Goal: Book appointment/travel/reservation

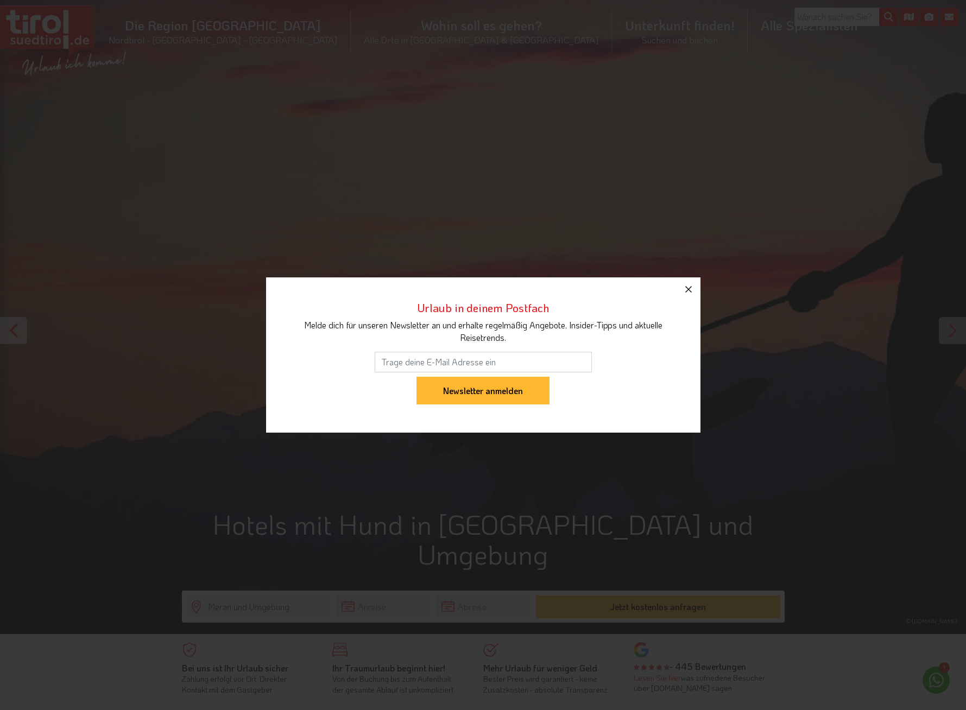
click at [690, 289] on icon "button" at bounding box center [688, 289] width 13 height 13
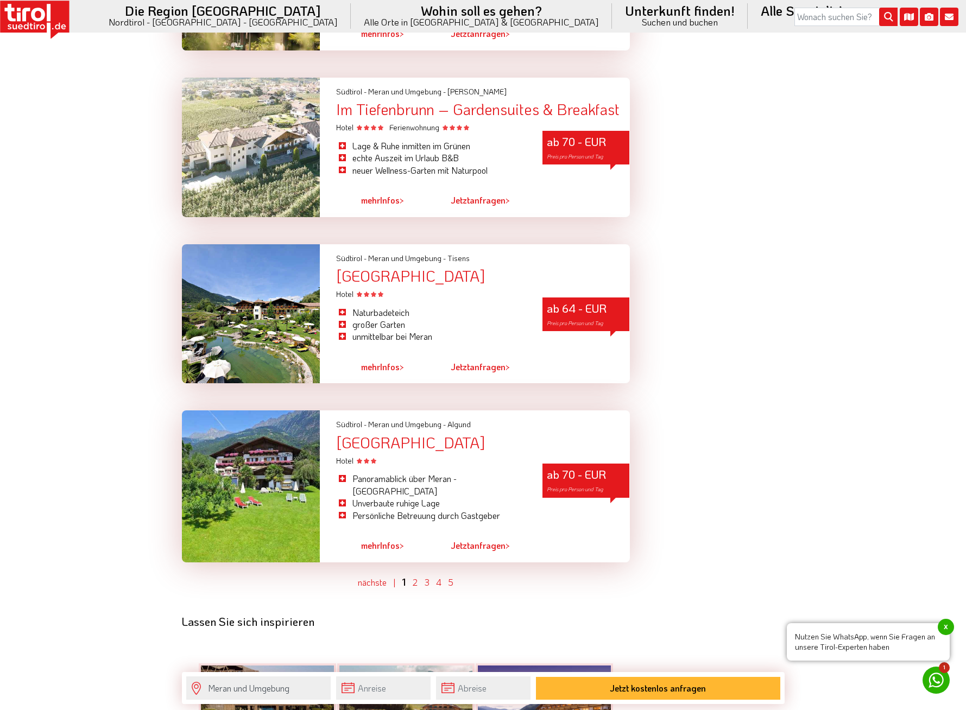
scroll to position [2973, 0]
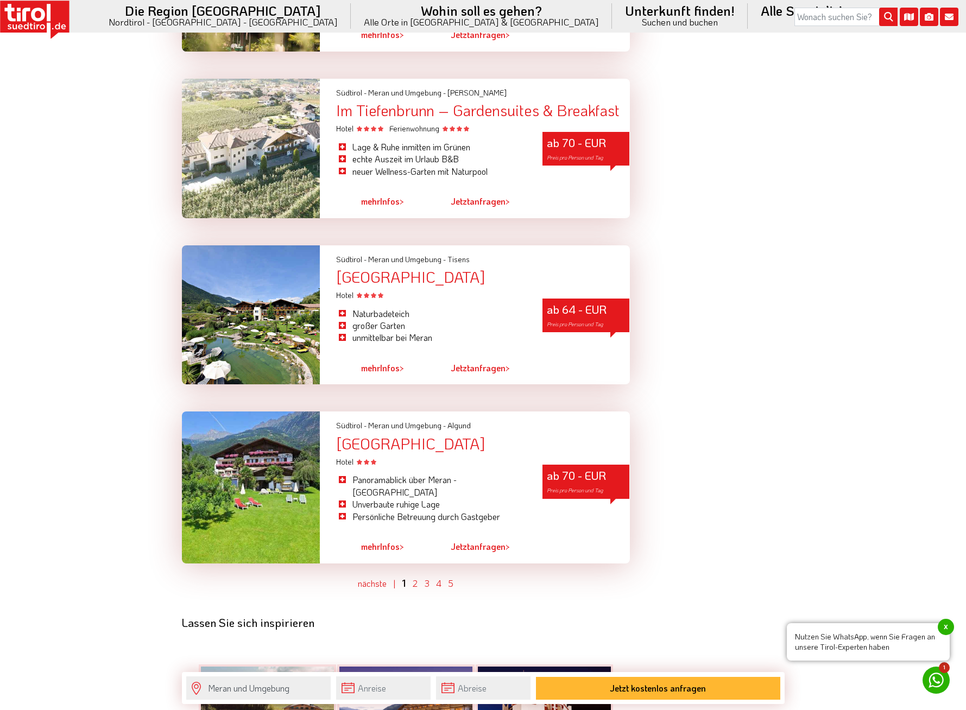
click at [407, 269] on div "[GEOGRAPHIC_DATA]" at bounding box center [482, 277] width 293 height 17
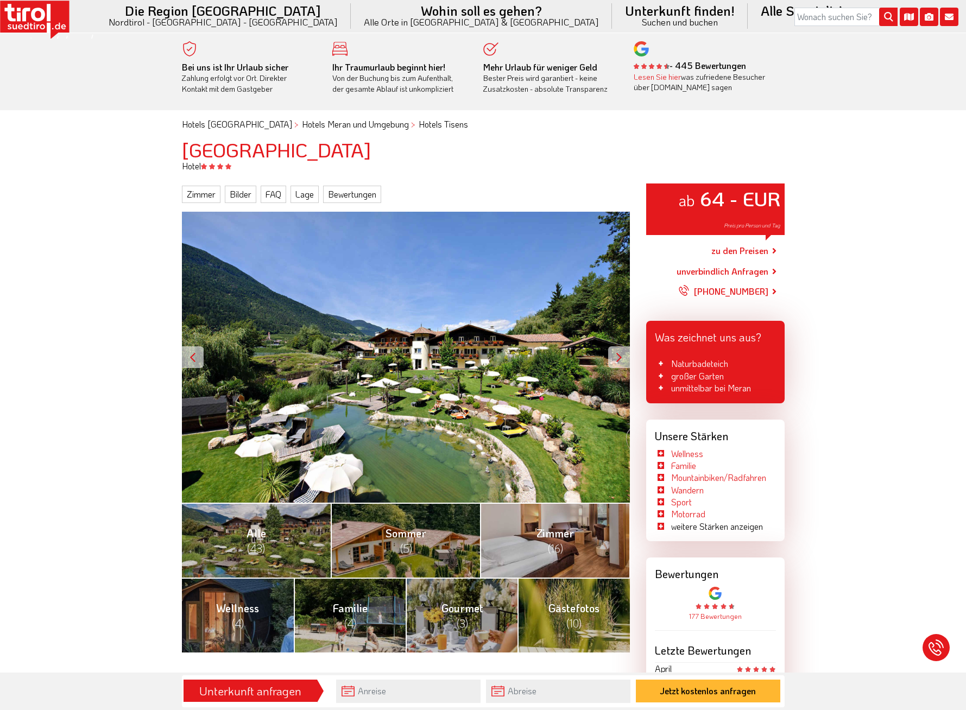
click at [618, 355] on div at bounding box center [619, 357] width 22 height 22
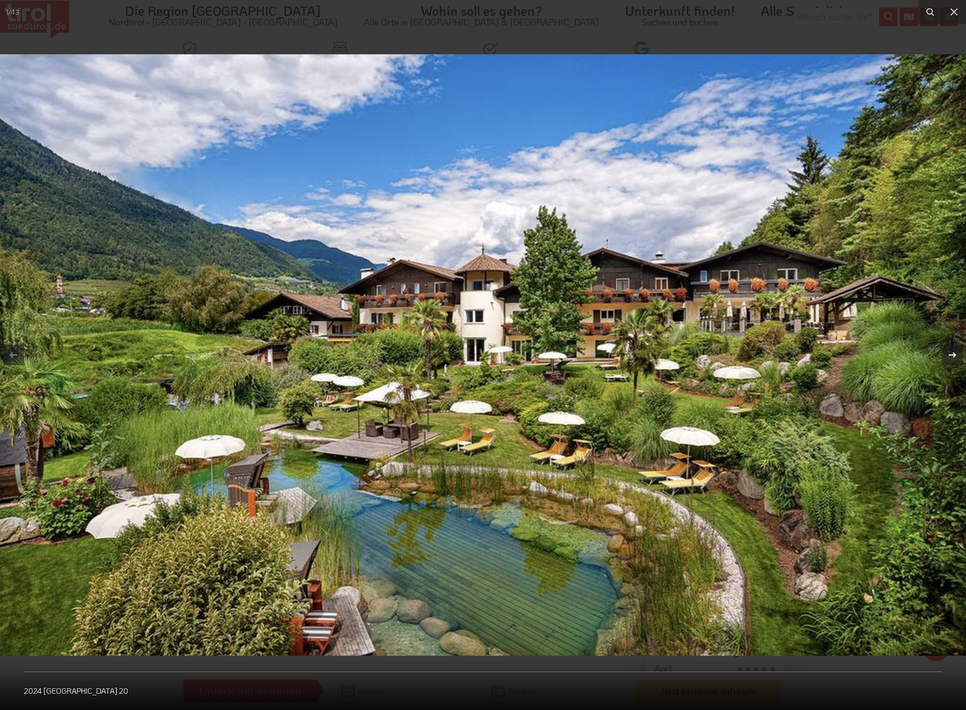
click at [954, 355] on icon at bounding box center [953, 354] width 8 height 5
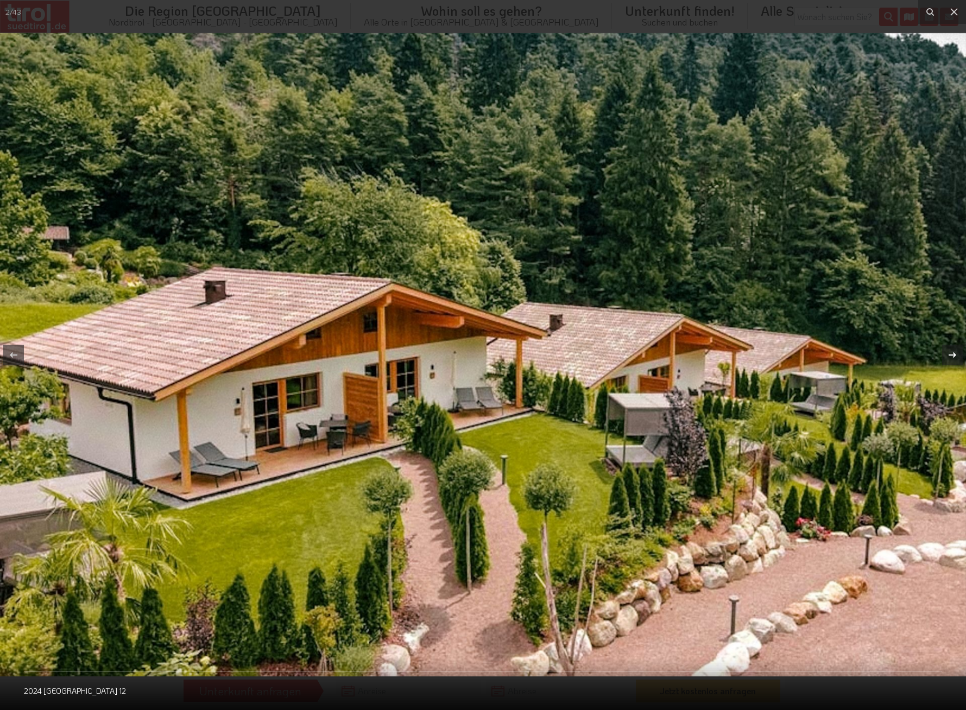
click at [954, 355] on icon at bounding box center [953, 354] width 8 height 5
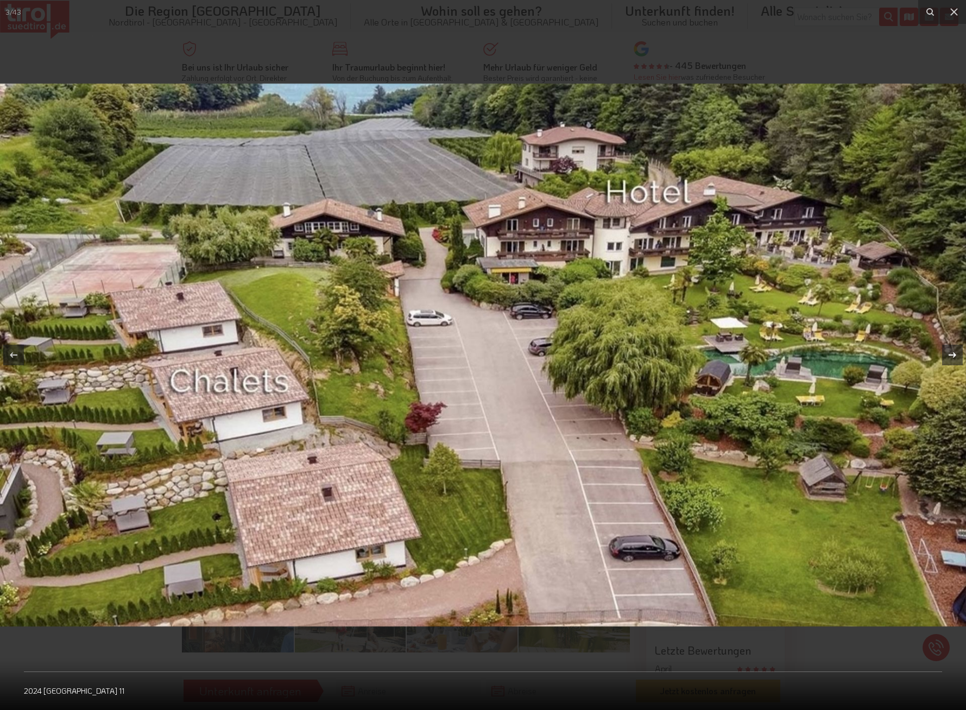
click at [954, 355] on div "3 / 43 2024 Hotel Burggräfler 11" at bounding box center [483, 355] width 966 height 710
click at [954, 355] on icon at bounding box center [953, 354] width 8 height 5
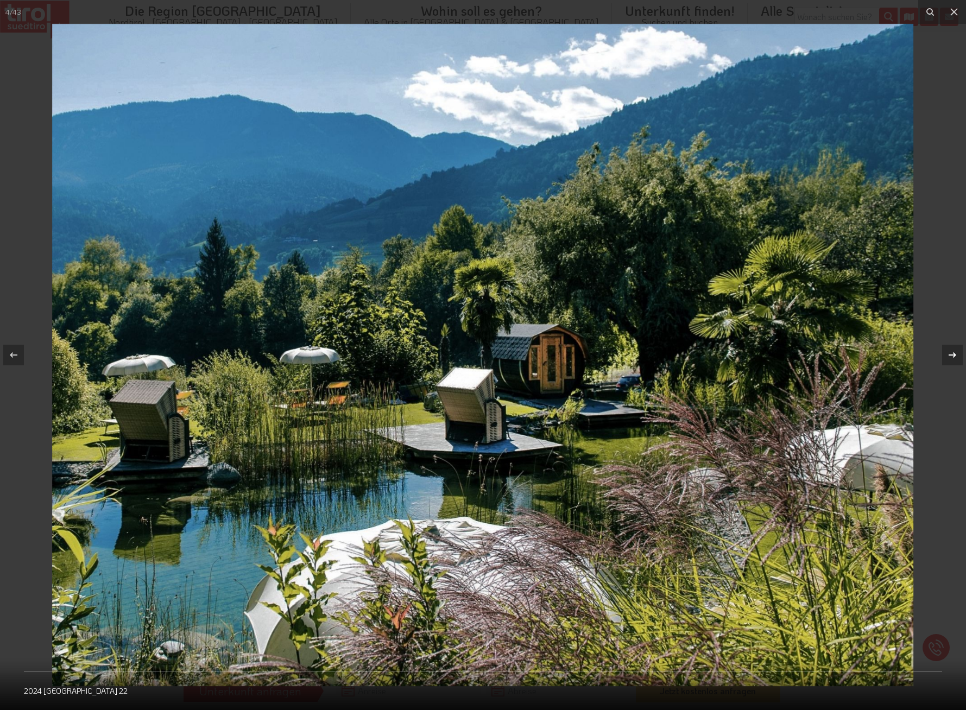
click at [954, 355] on icon at bounding box center [953, 354] width 8 height 5
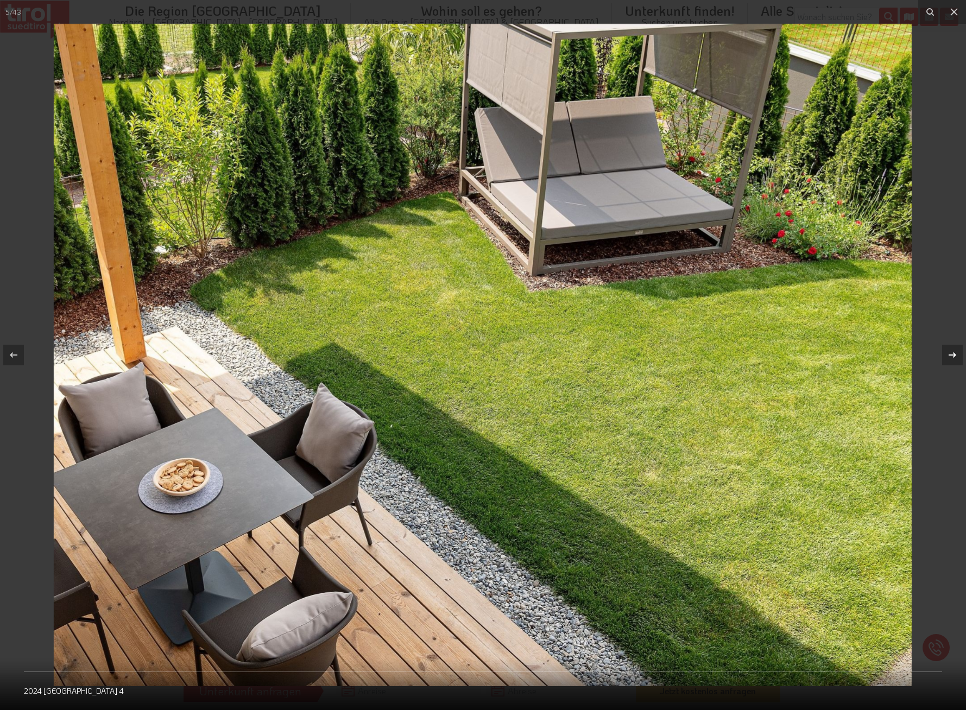
click at [954, 355] on icon at bounding box center [953, 354] width 8 height 5
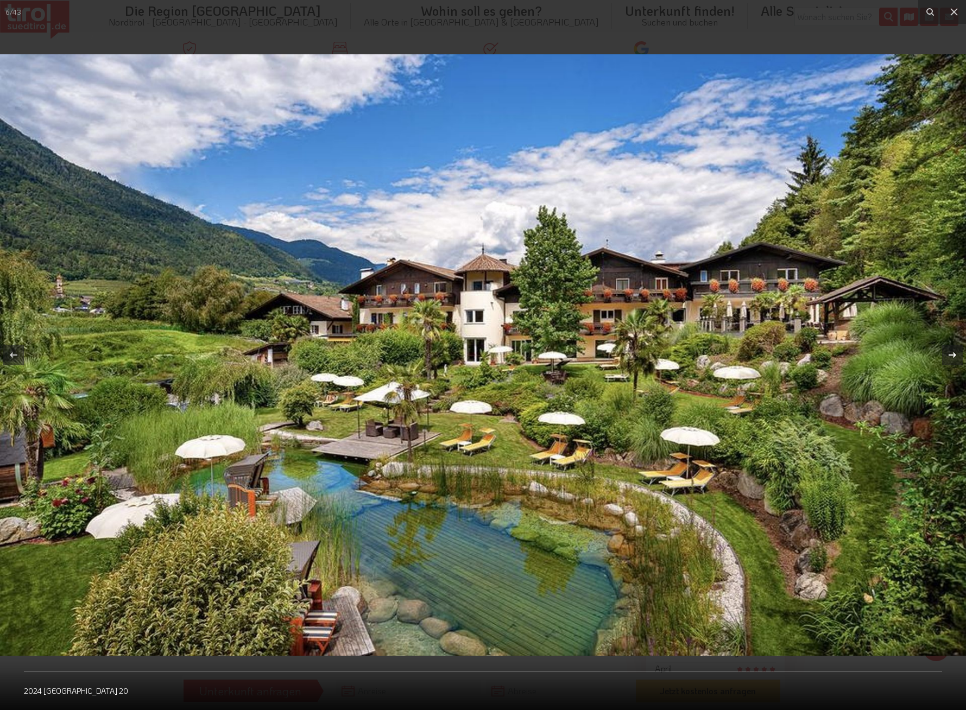
click at [954, 355] on icon at bounding box center [953, 354] width 8 height 5
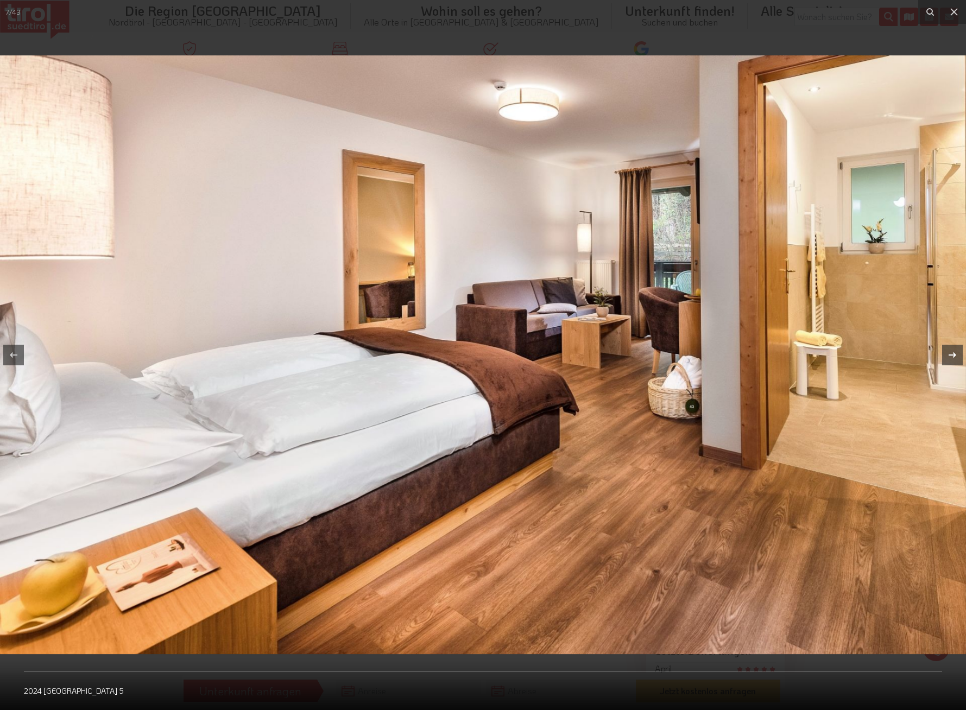
click at [954, 355] on icon at bounding box center [953, 354] width 8 height 5
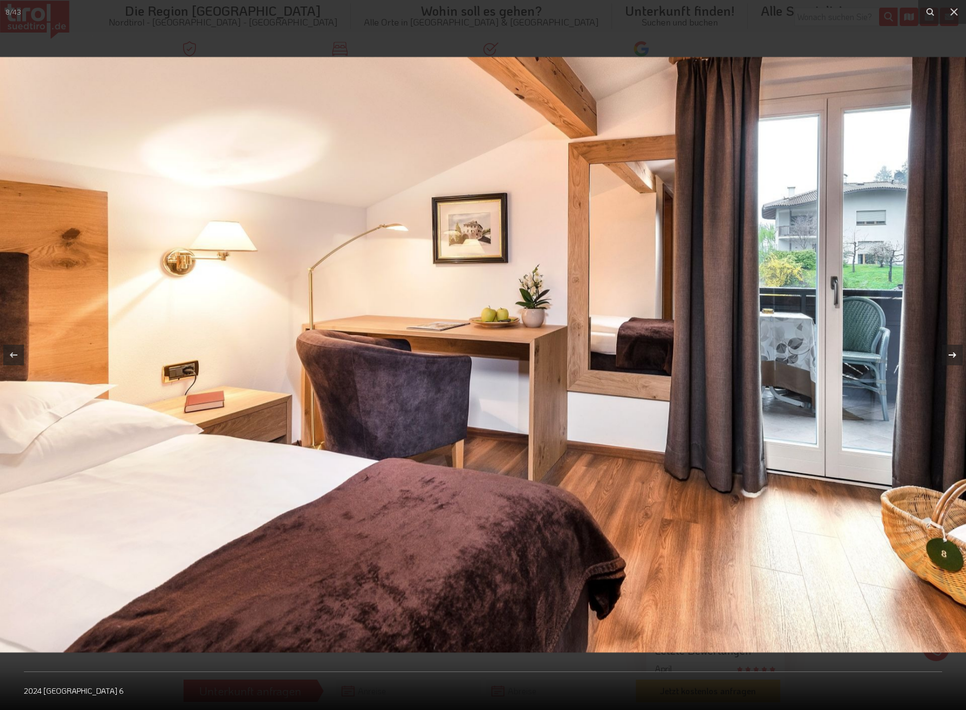
click at [954, 355] on icon at bounding box center [953, 354] width 8 height 5
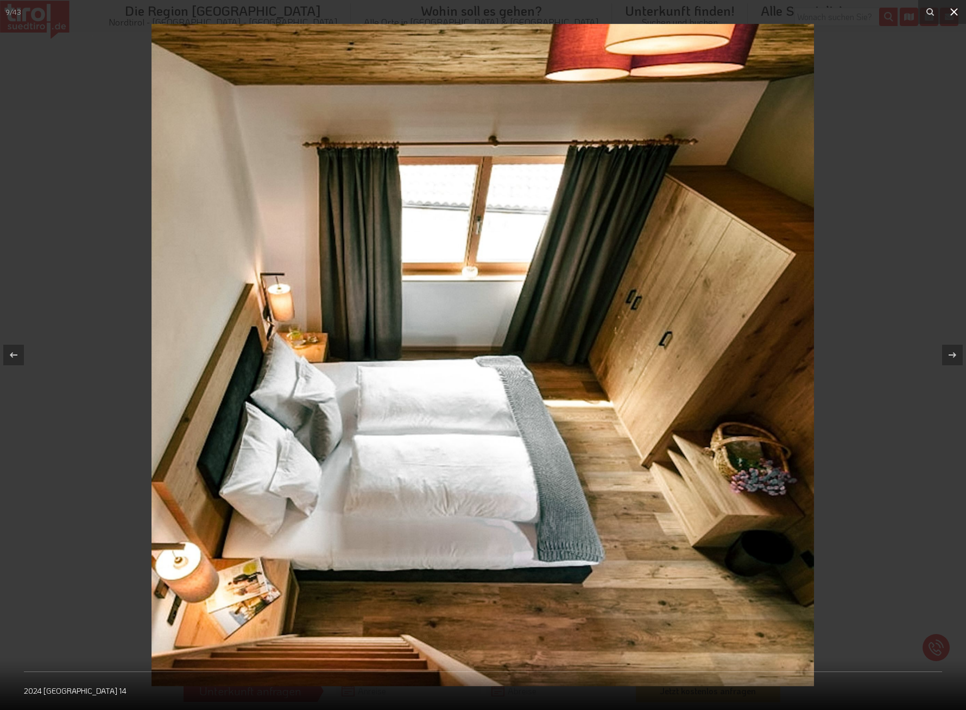
click at [955, 14] on icon at bounding box center [953, 11] width 13 height 13
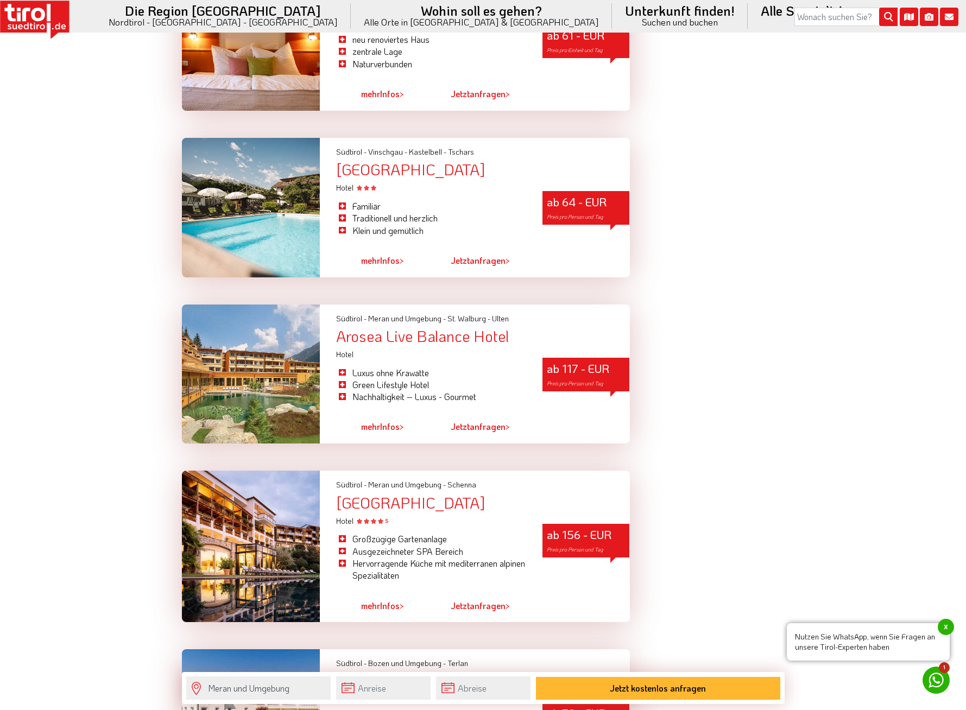
scroll to position [2633, 0]
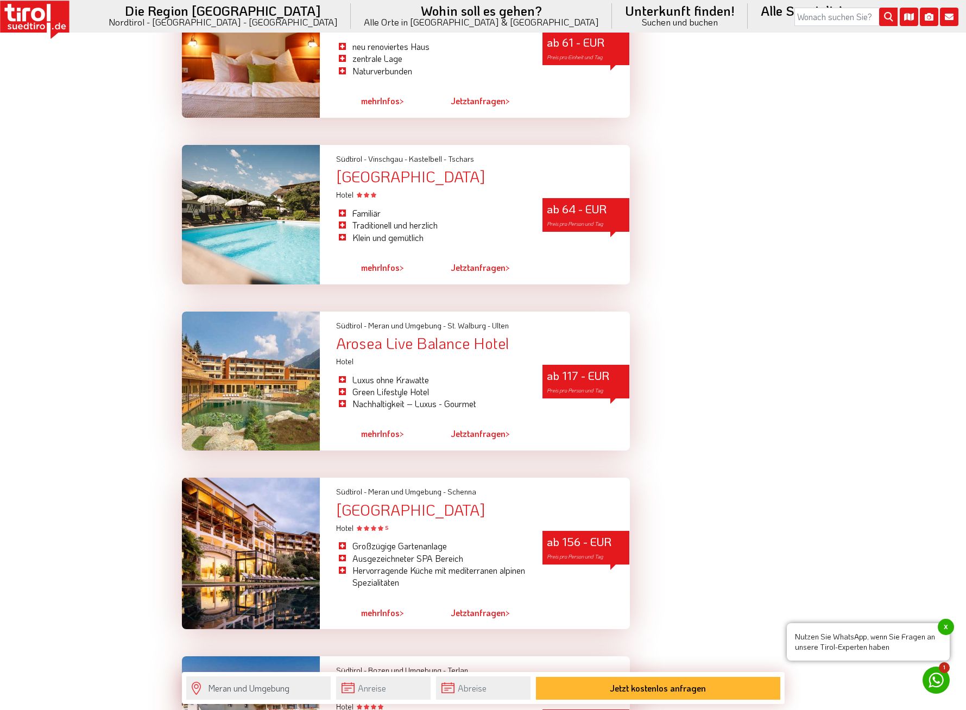
click at [389, 335] on div "Arosea Live Balance Hotel" at bounding box center [482, 343] width 293 height 17
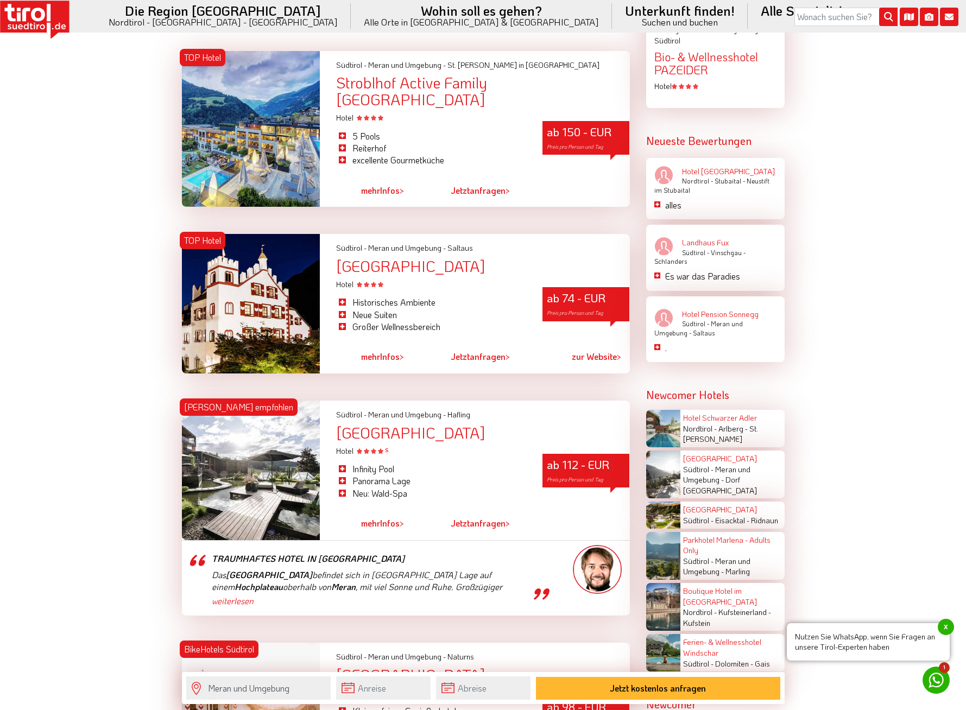
scroll to position [1260, 0]
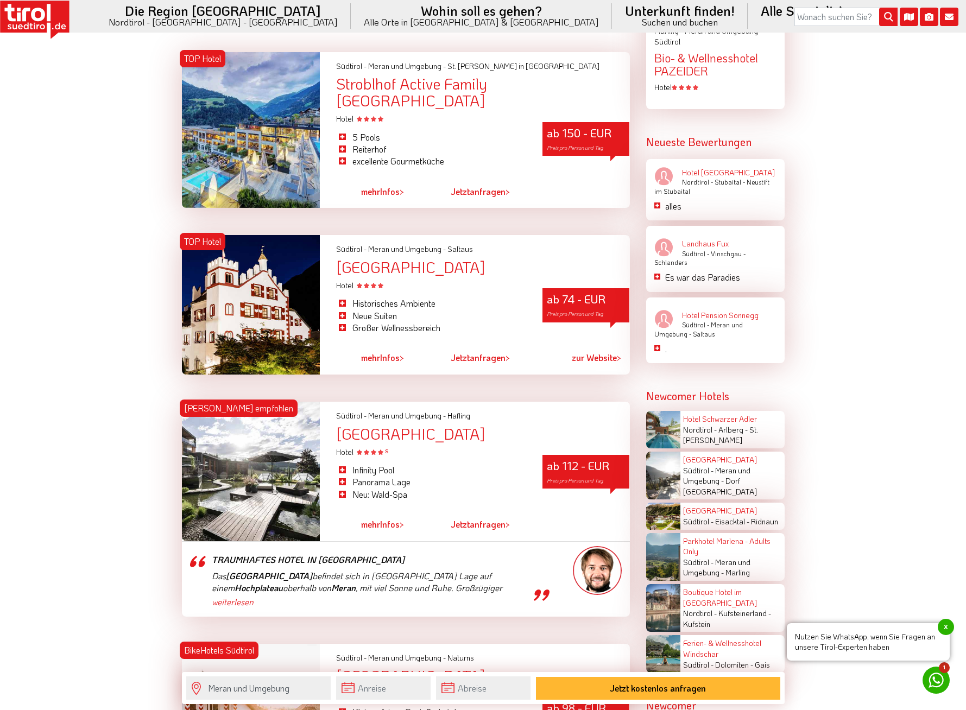
click at [413, 426] on div "VIKTORIA ALPINE SPA RESORT" at bounding box center [482, 434] width 293 height 17
click at [397, 259] on div "[GEOGRAPHIC_DATA]" at bounding box center [482, 267] width 293 height 17
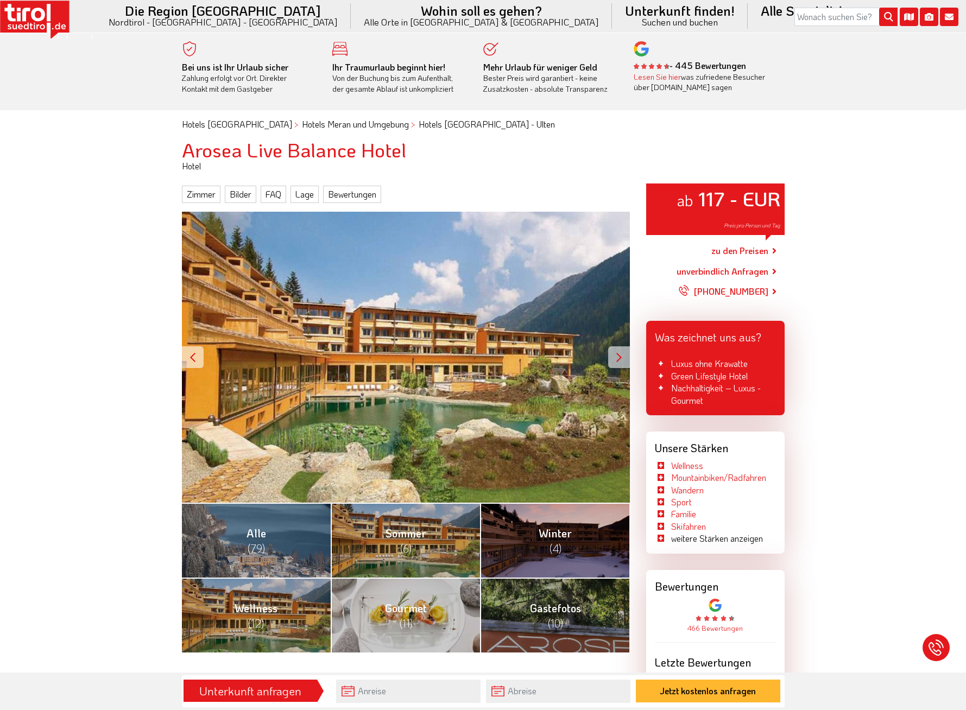
click at [618, 355] on div at bounding box center [619, 357] width 22 height 22
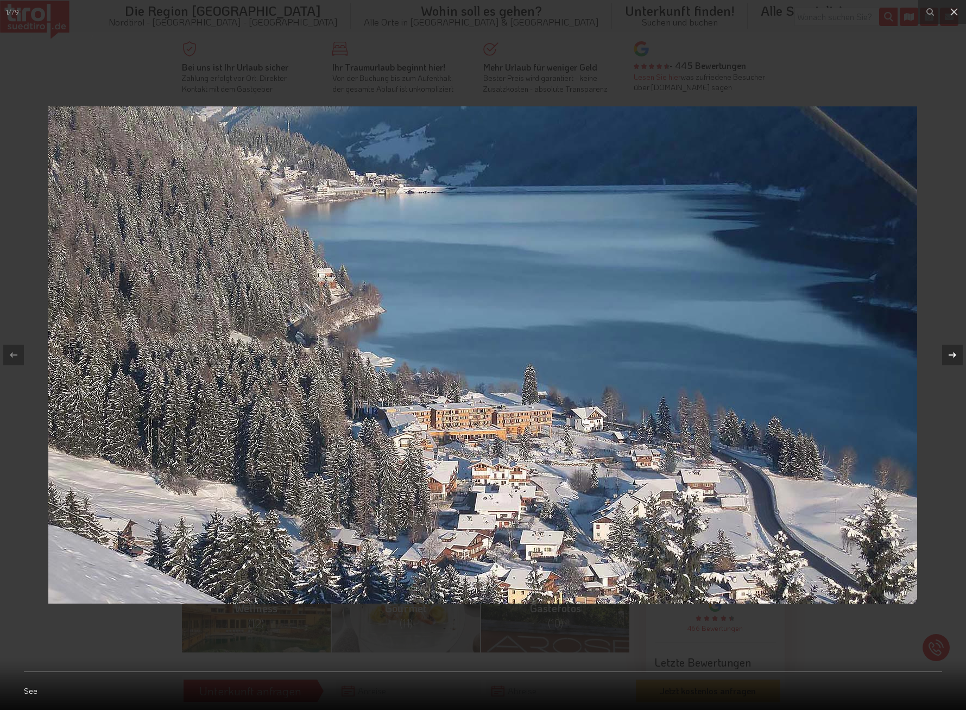
click at [954, 355] on icon at bounding box center [953, 354] width 8 height 5
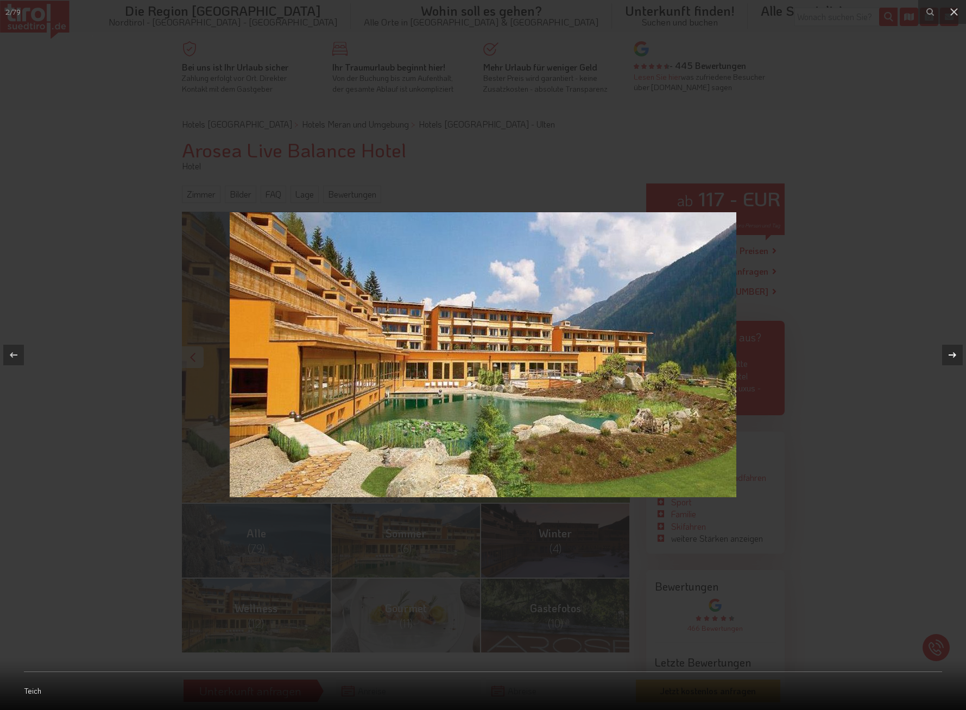
click at [954, 355] on icon at bounding box center [953, 354] width 8 height 5
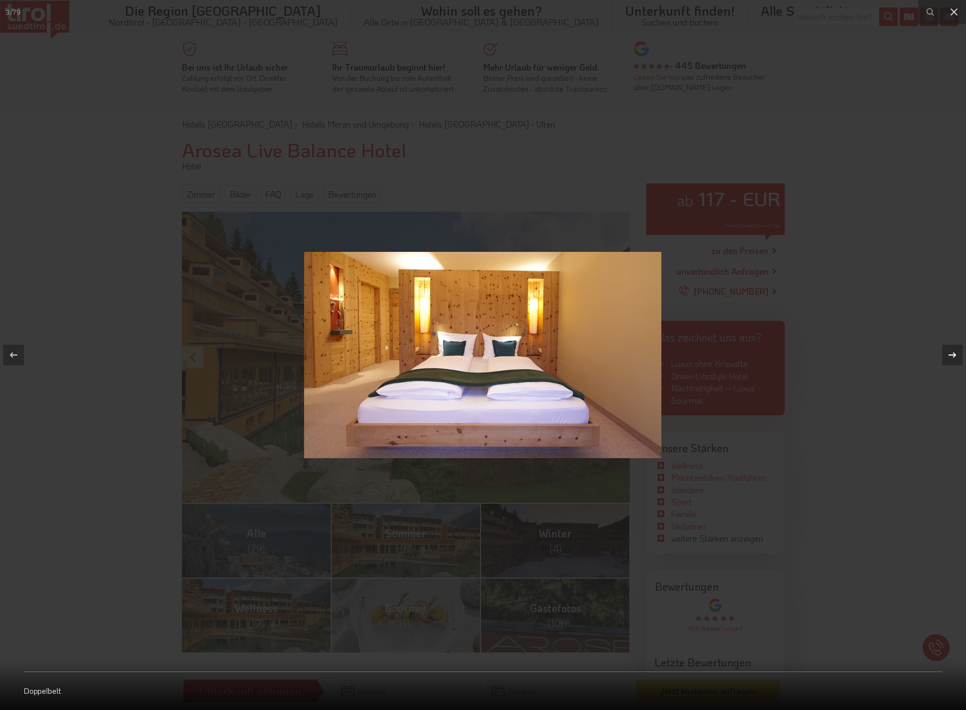
click at [954, 355] on icon at bounding box center [953, 354] width 8 height 5
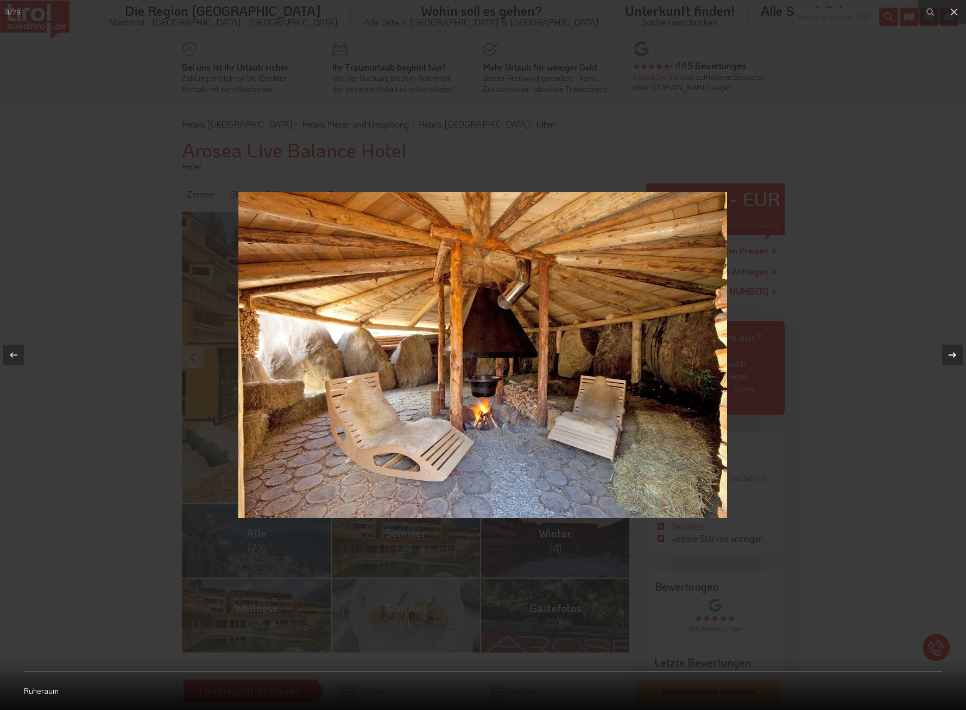
click at [954, 355] on icon at bounding box center [953, 354] width 8 height 5
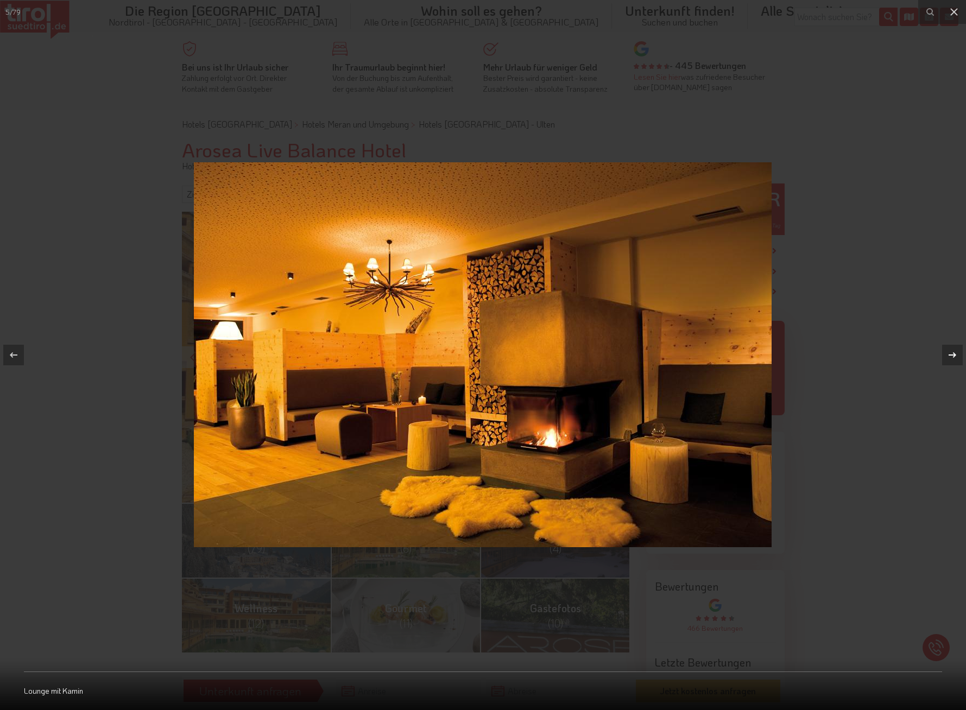
click at [954, 355] on icon at bounding box center [953, 354] width 8 height 5
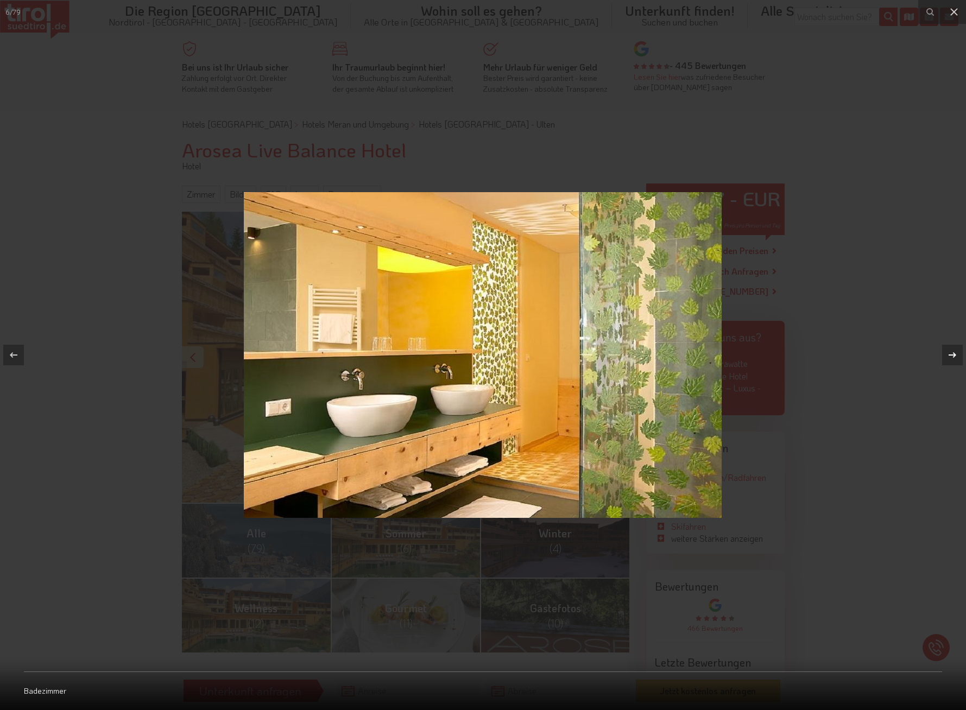
click at [954, 355] on icon at bounding box center [953, 354] width 8 height 5
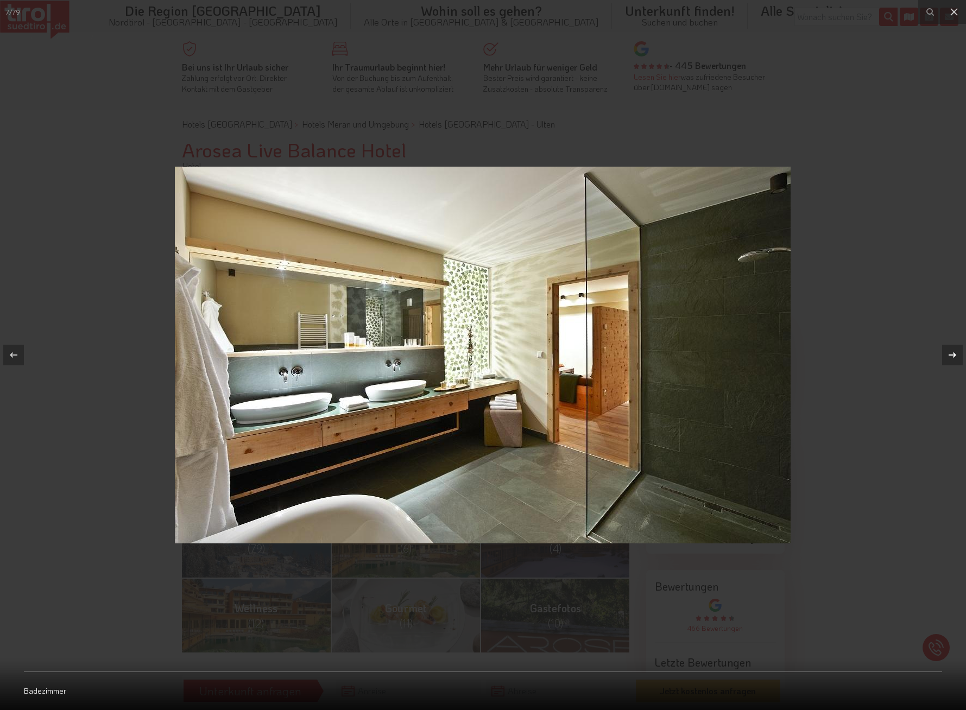
click at [954, 355] on icon at bounding box center [953, 354] width 8 height 5
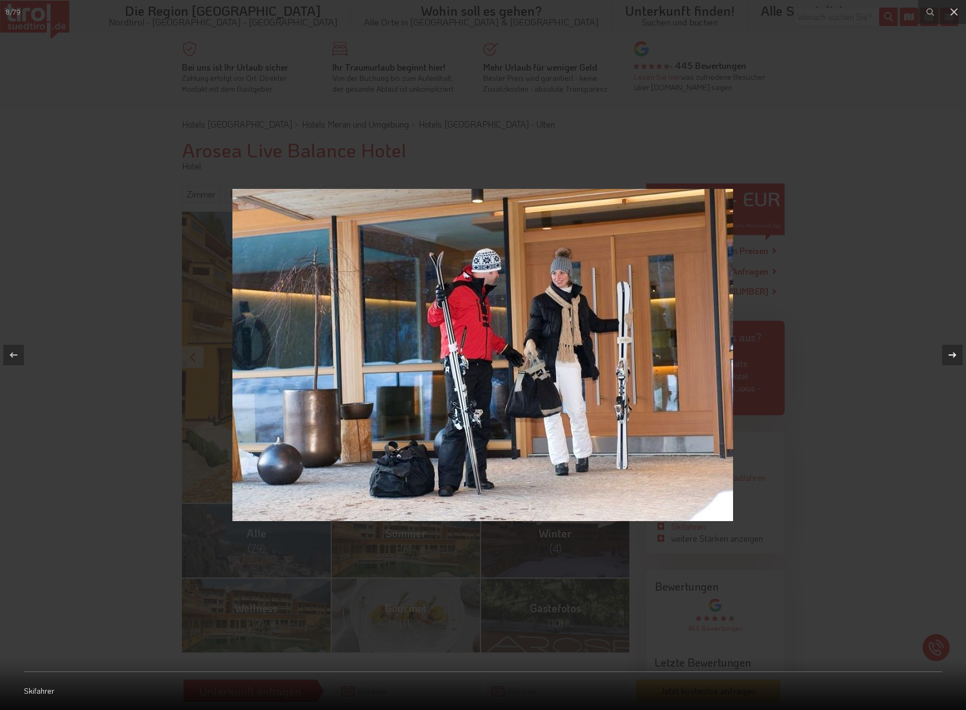
click at [954, 355] on icon at bounding box center [953, 354] width 8 height 5
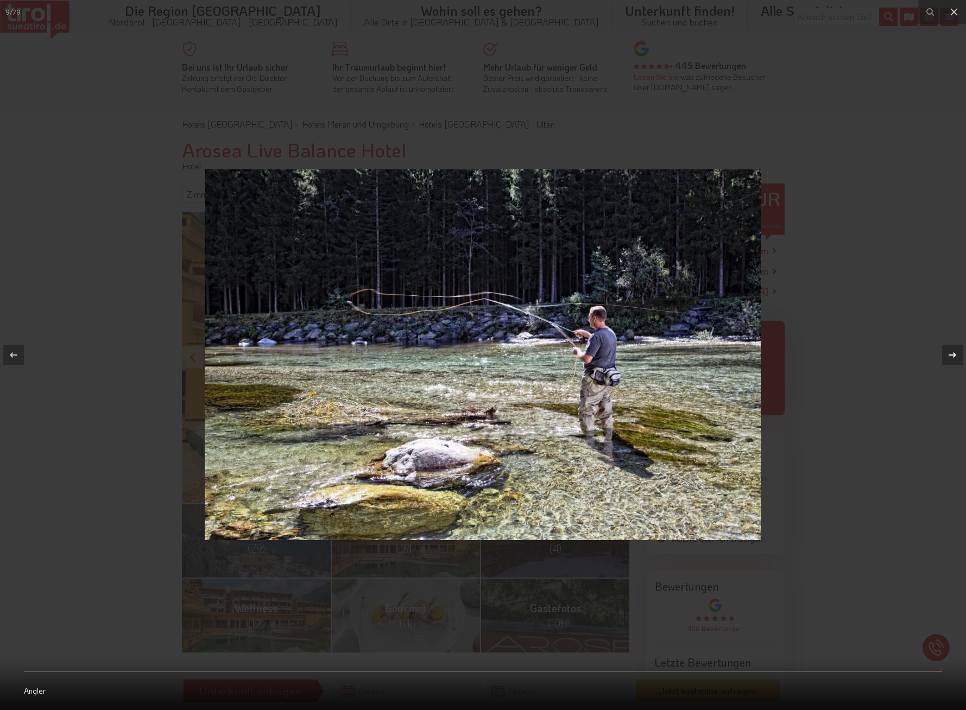
click at [954, 355] on icon at bounding box center [953, 354] width 8 height 5
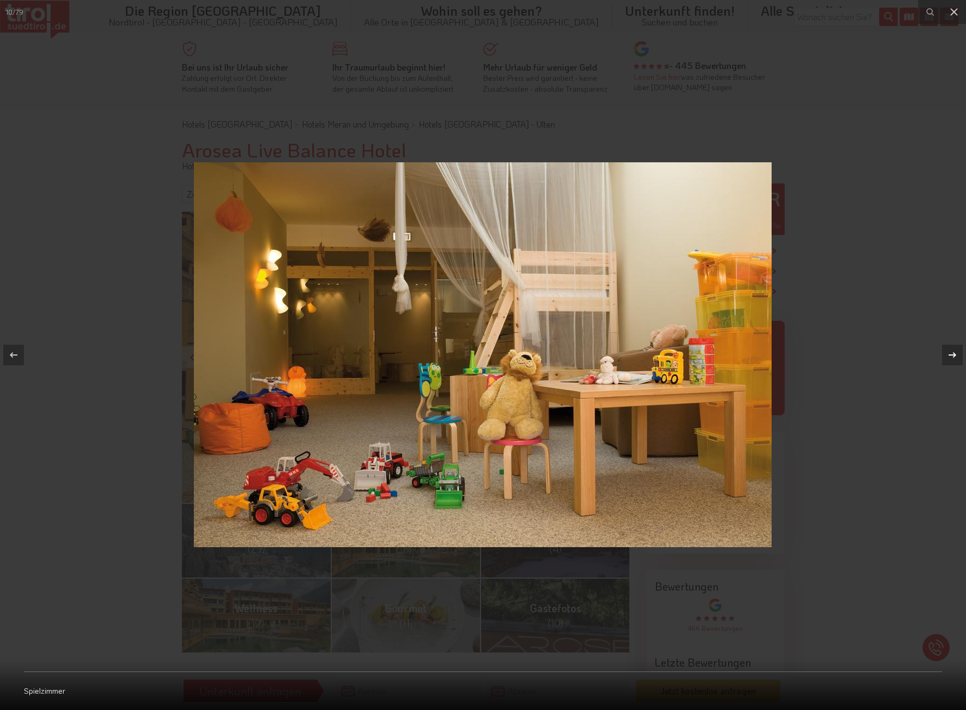
click at [954, 355] on icon at bounding box center [953, 354] width 8 height 5
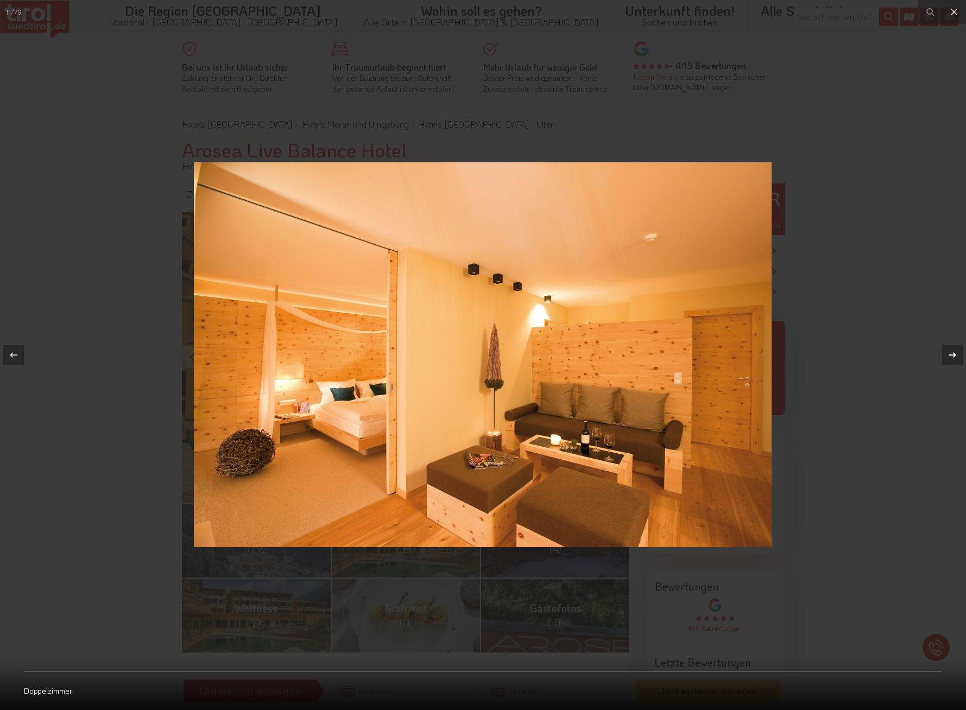
click at [954, 355] on icon at bounding box center [953, 354] width 8 height 5
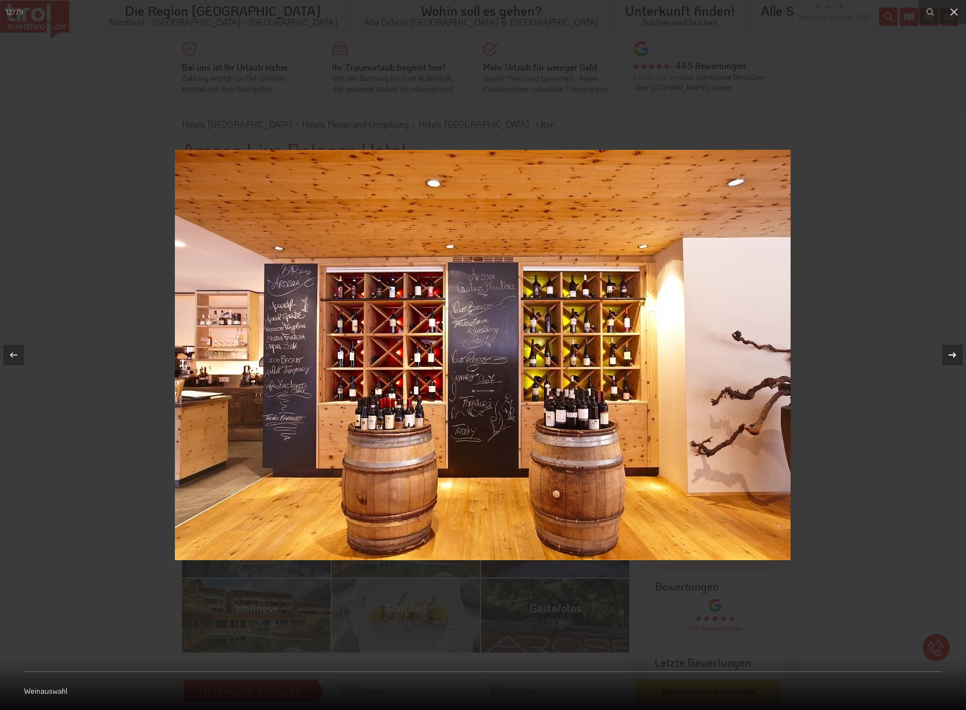
click at [954, 355] on icon at bounding box center [953, 354] width 8 height 5
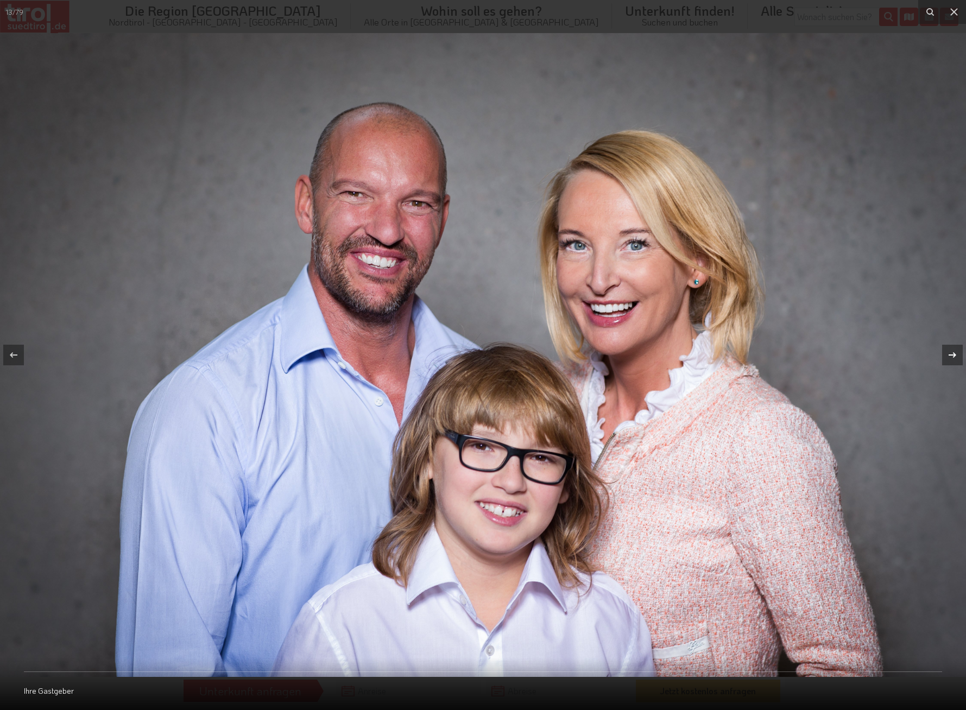
click at [954, 355] on icon at bounding box center [953, 354] width 8 height 5
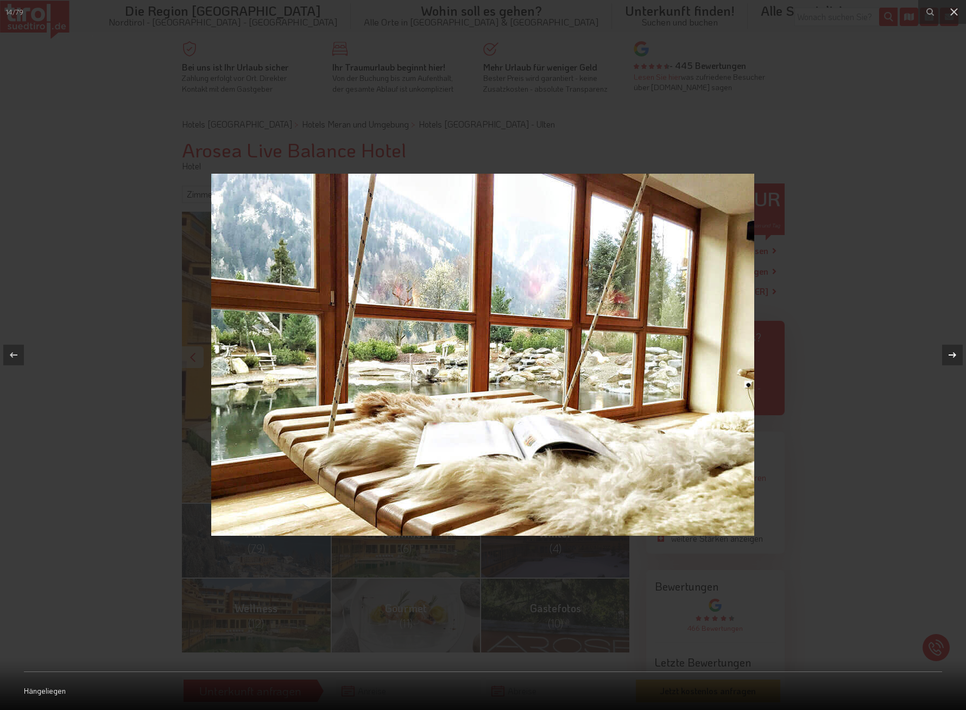
click at [954, 355] on icon at bounding box center [953, 354] width 8 height 5
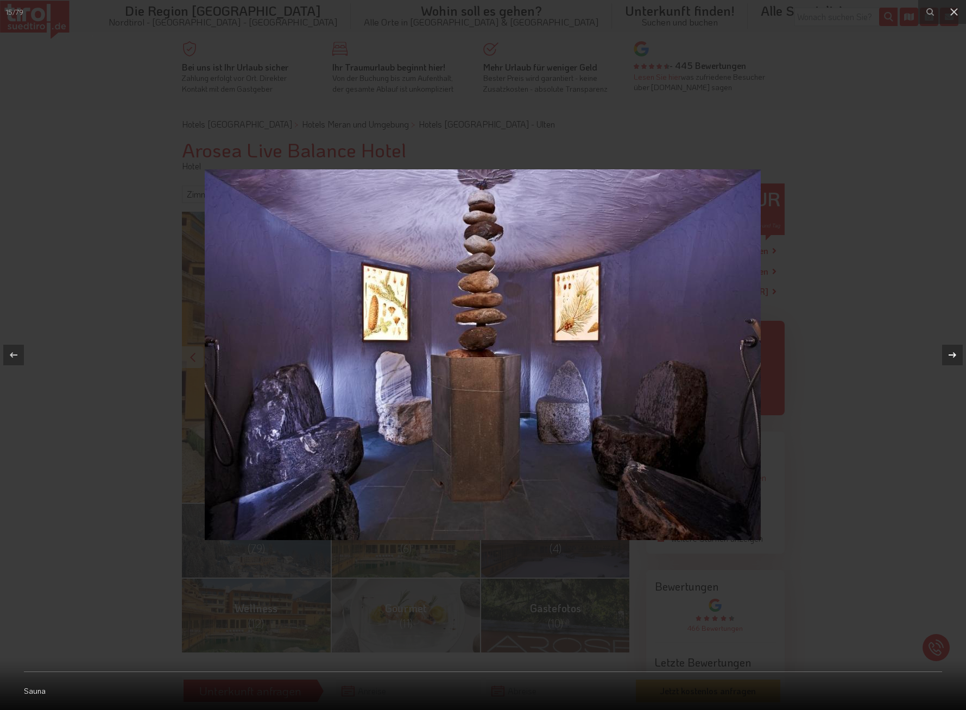
click at [954, 355] on icon at bounding box center [953, 354] width 8 height 5
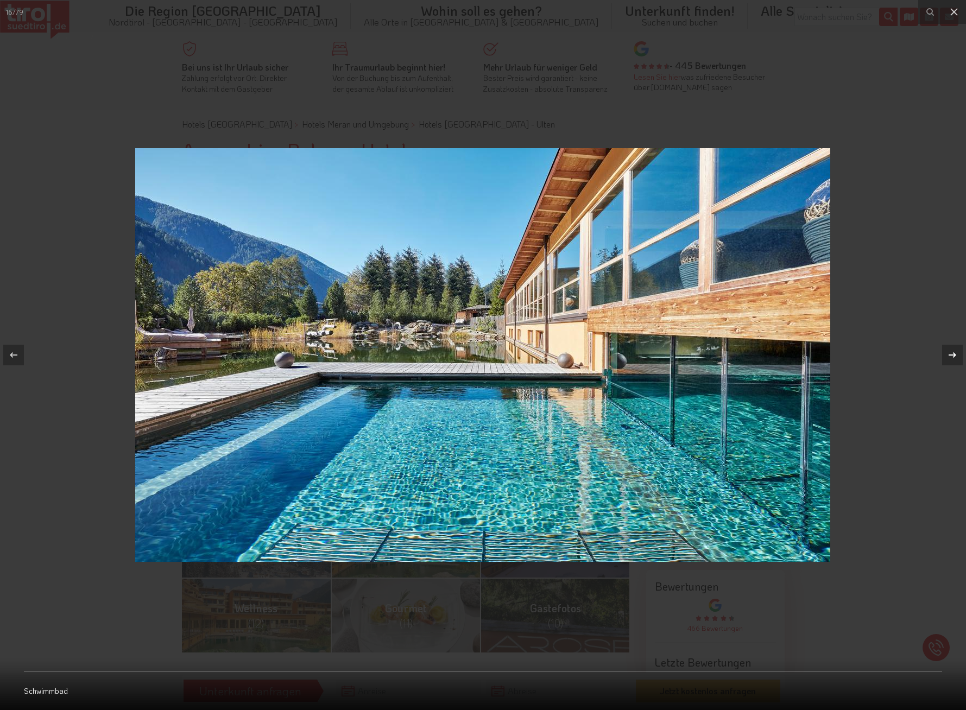
click at [954, 355] on icon at bounding box center [953, 354] width 8 height 5
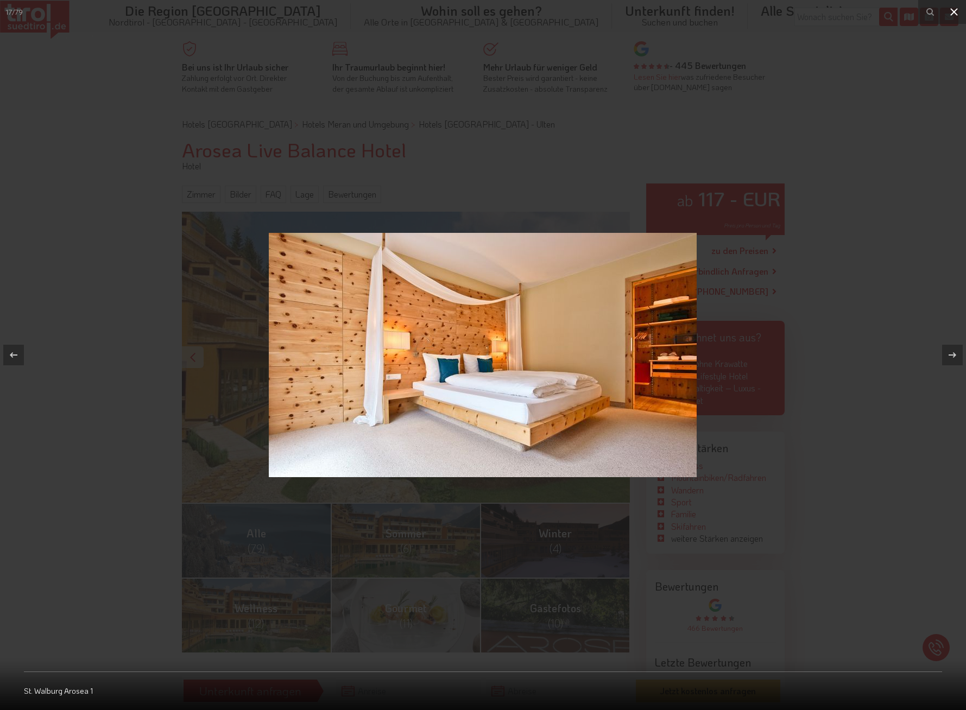
click at [952, 12] on icon at bounding box center [953, 11] width 13 height 13
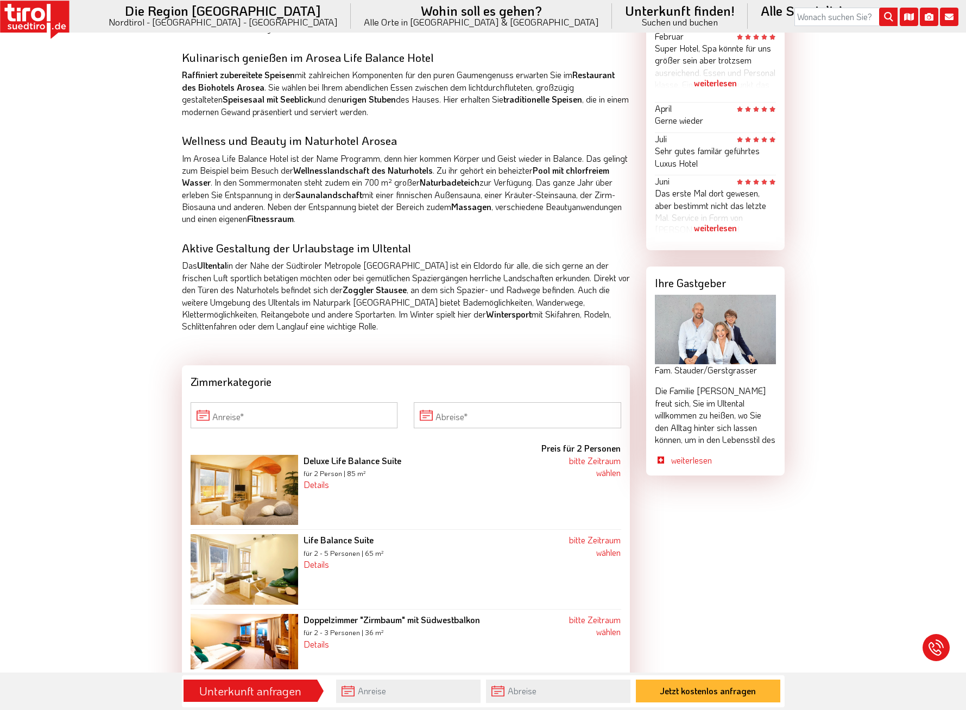
scroll to position [722, 0]
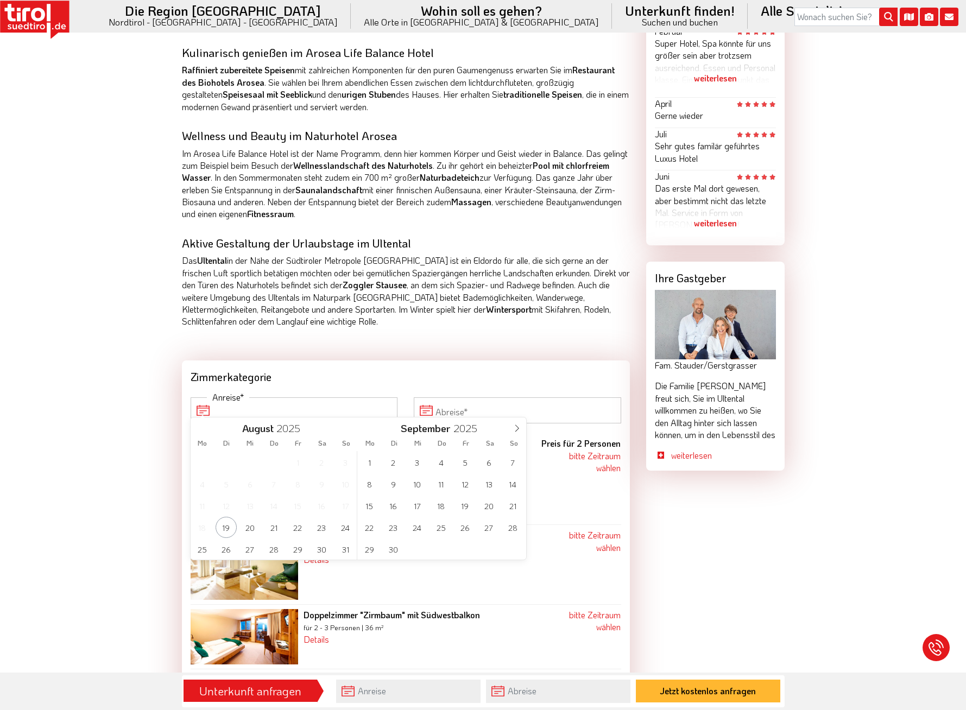
click at [214, 400] on input "Anreise" at bounding box center [294, 410] width 207 height 26
click at [486, 464] on span "6" at bounding box center [488, 462] width 21 height 21
click at [325, 485] on span "13" at bounding box center [321, 483] width 21 height 21
type input "[DATE]"
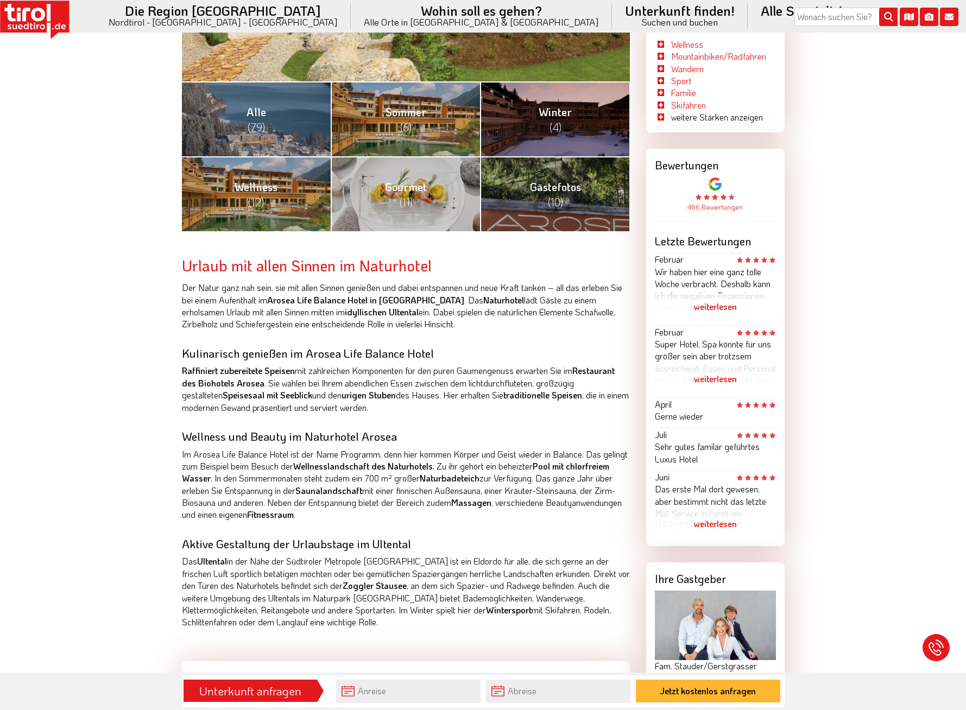
scroll to position [400, 0]
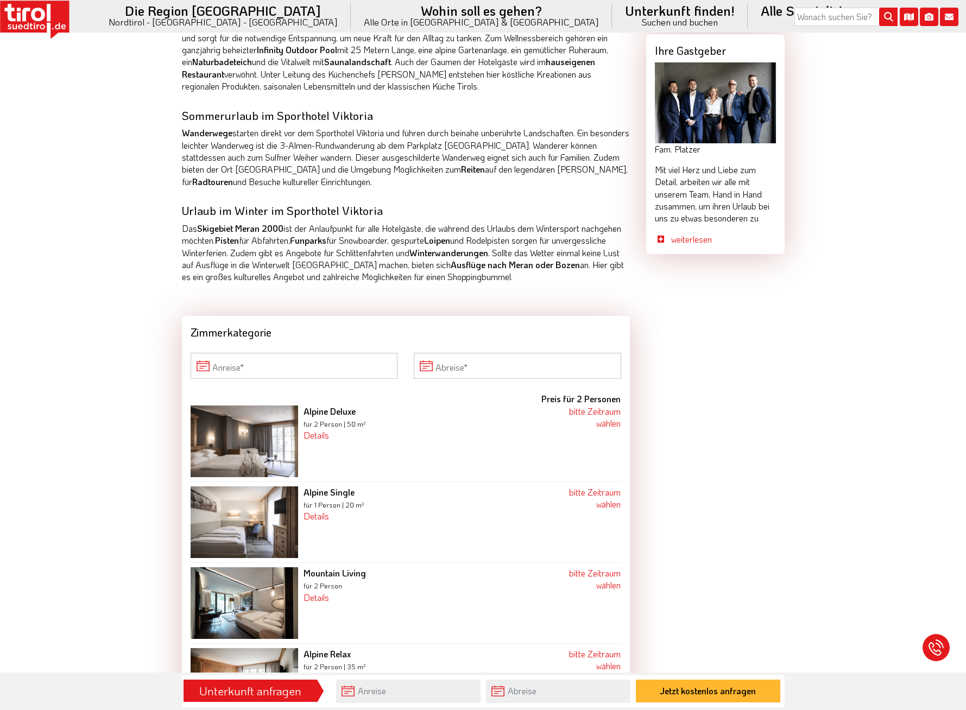
scroll to position [1031, 0]
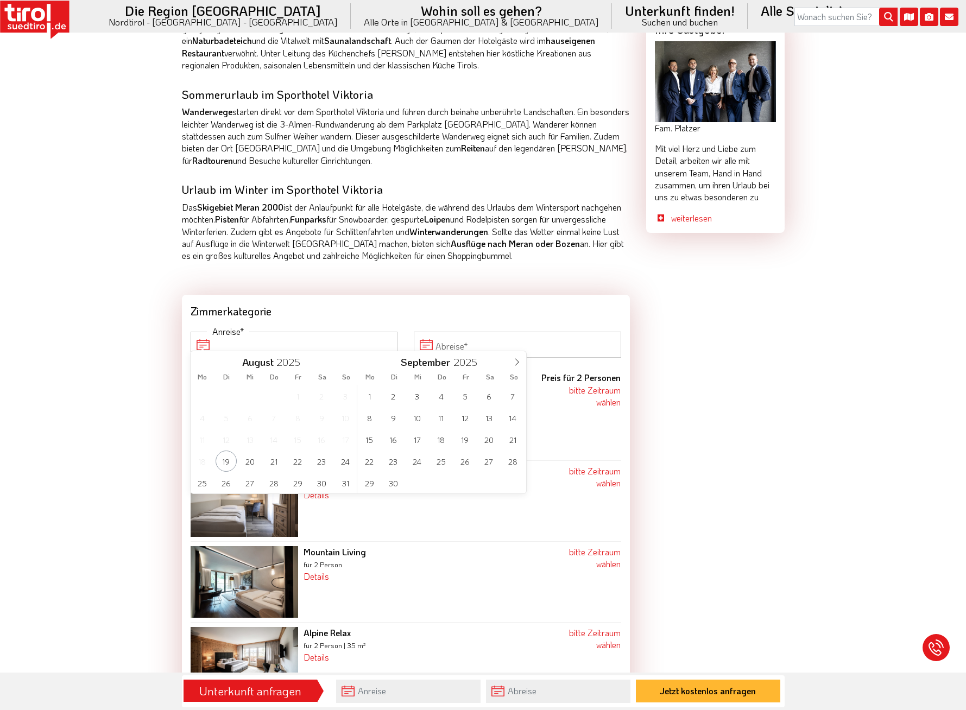
click at [213, 336] on input "Anreise" at bounding box center [294, 345] width 207 height 26
click at [487, 398] on span "6" at bounding box center [488, 395] width 21 height 21
click at [326, 416] on span "13" at bounding box center [321, 417] width 21 height 21
type input "[DATE]"
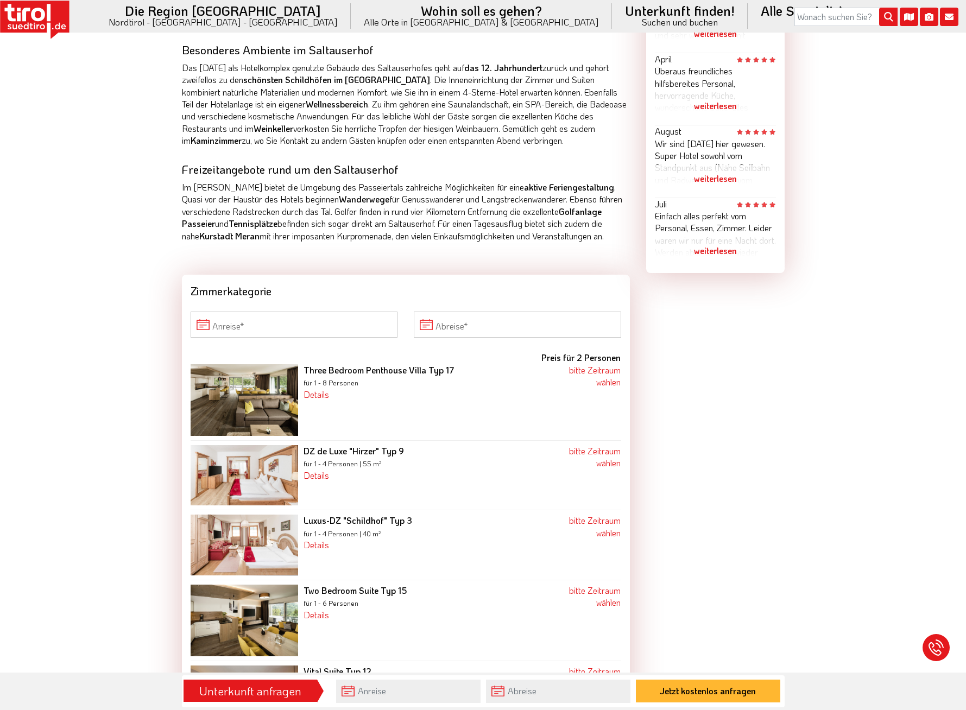
scroll to position [737, 0]
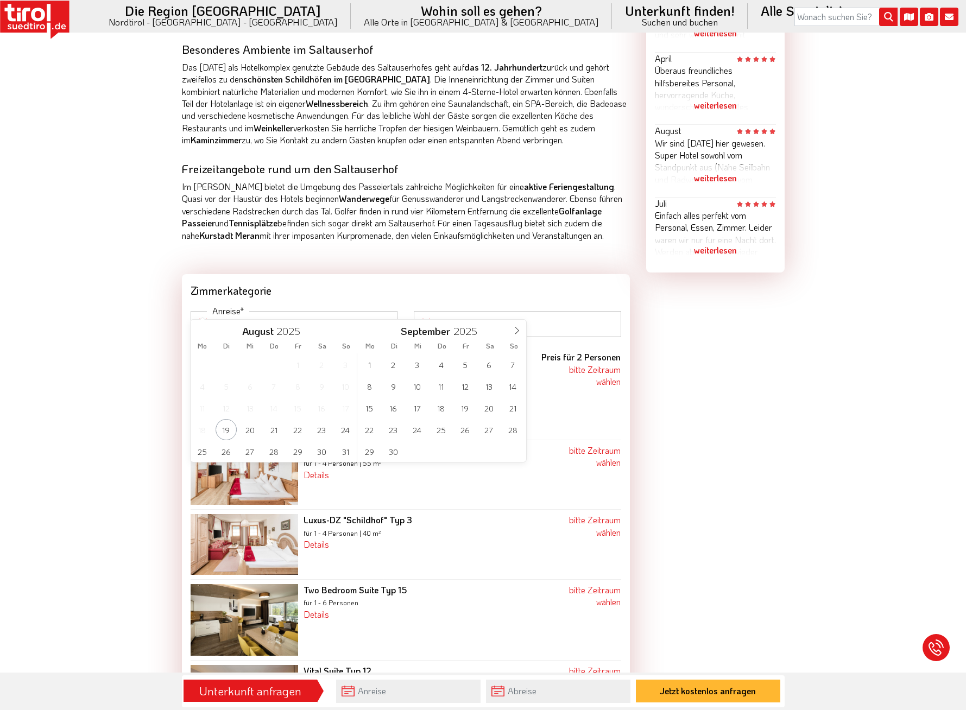
click at [217, 311] on input "Anreise" at bounding box center [294, 324] width 207 height 26
click at [494, 365] on span "6" at bounding box center [488, 364] width 21 height 21
click at [326, 387] on span "13" at bounding box center [321, 386] width 21 height 21
type input "[DATE]"
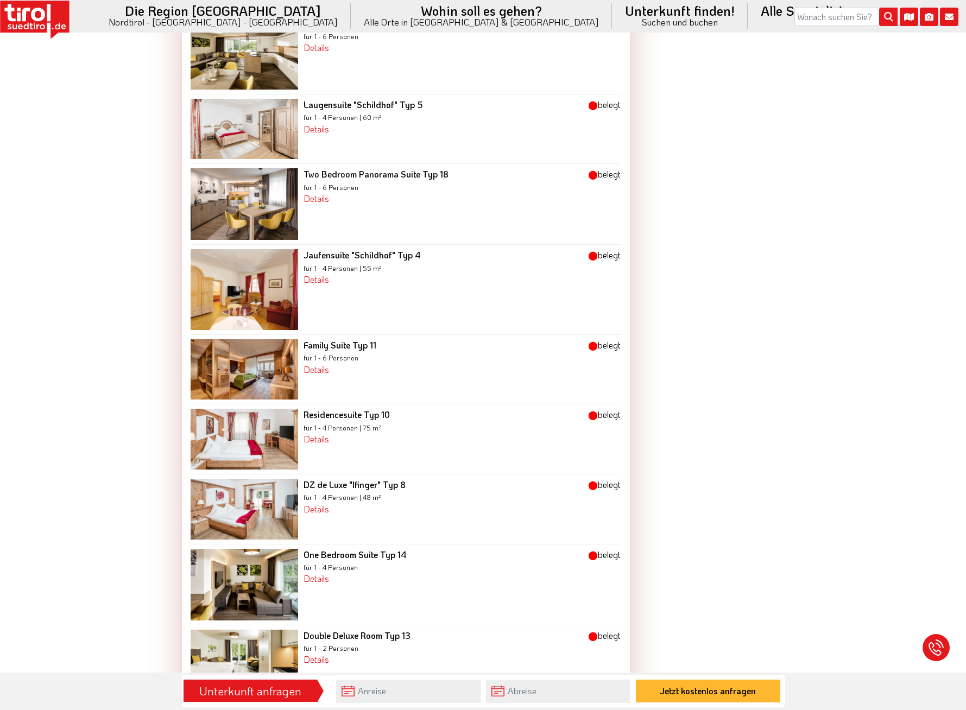
scroll to position [1461, 0]
